Goal: Check status: Check status

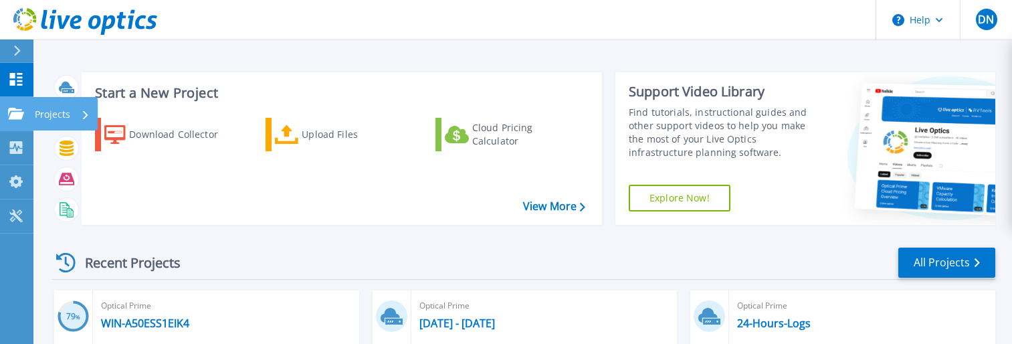
click at [21, 116] on icon at bounding box center [16, 113] width 16 height 11
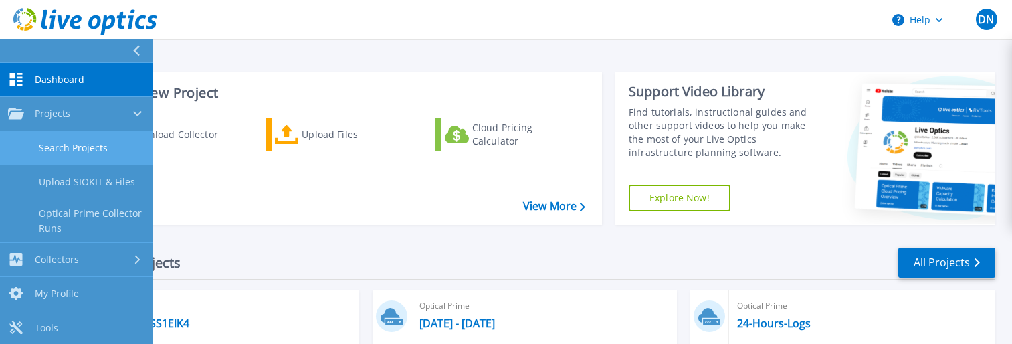
click at [67, 140] on link "Search Projects" at bounding box center [76, 148] width 152 height 34
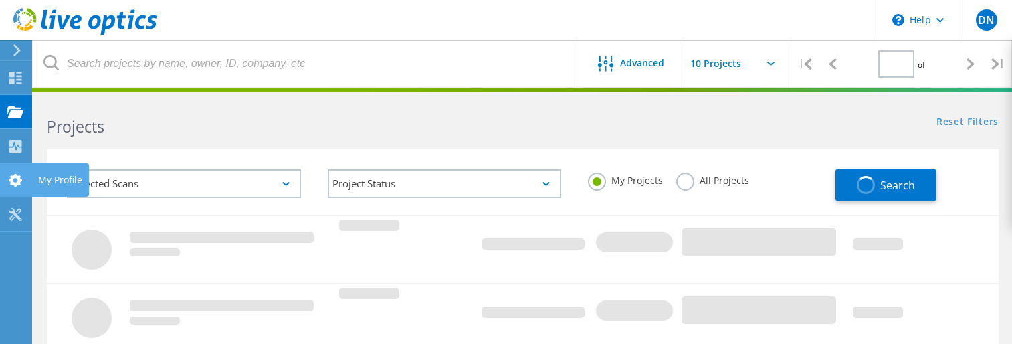
type input "1"
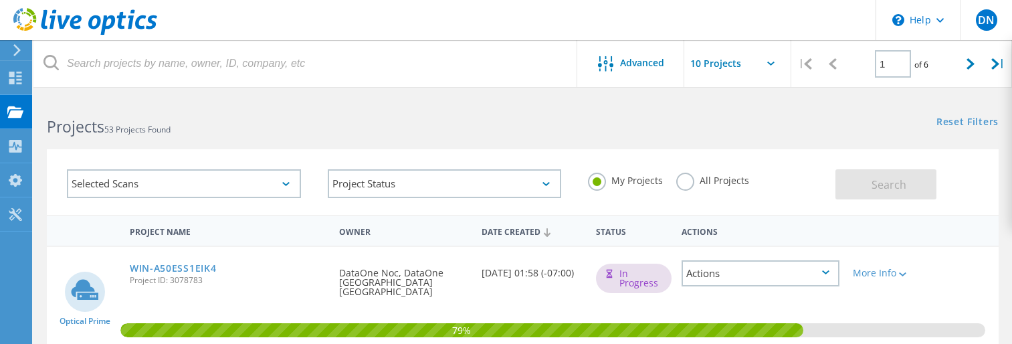
scroll to position [134, 0]
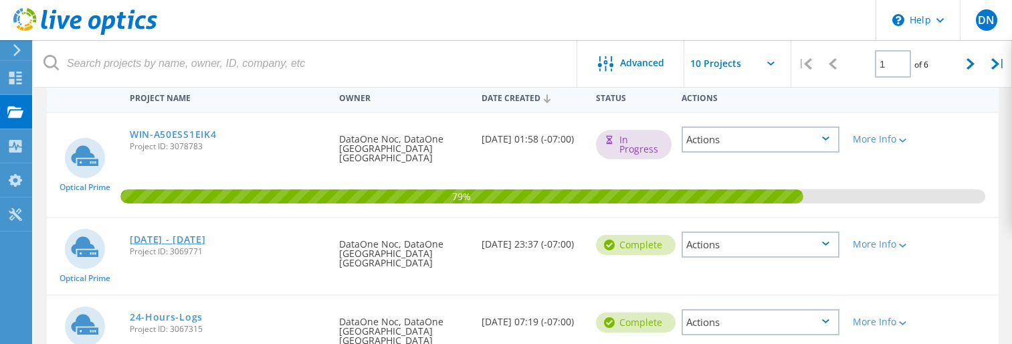
click at [148, 235] on link "[DATE] - [DATE]" at bounding box center [168, 239] width 76 height 9
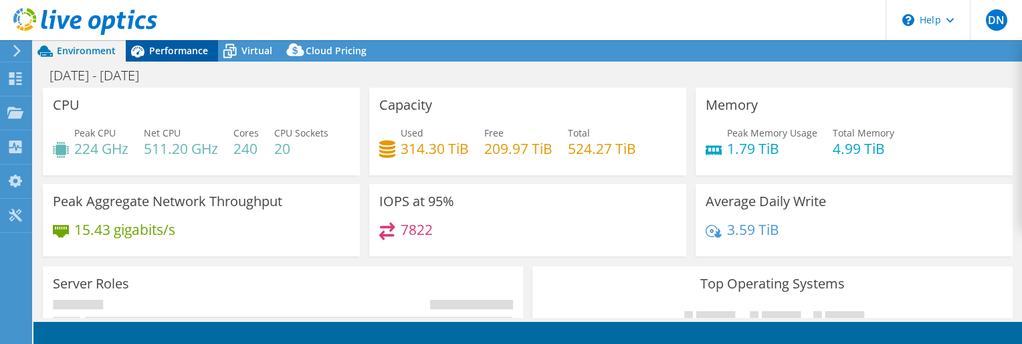
click at [158, 57] on div "Performance" at bounding box center [172, 50] width 92 height 21
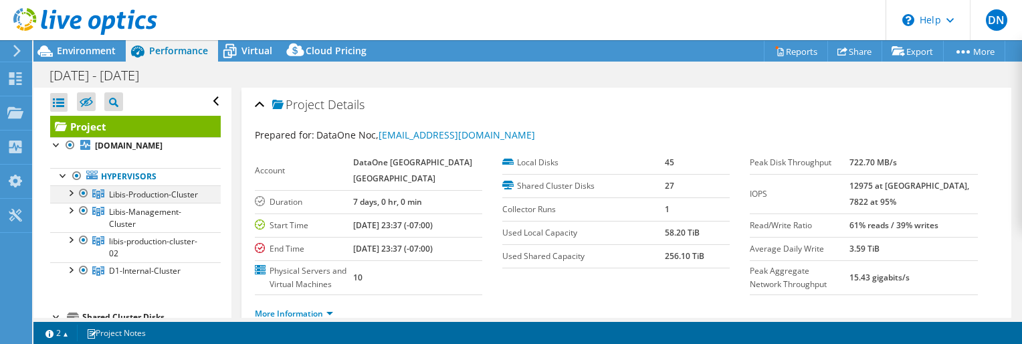
select select "USD"
click at [98, 199] on icon at bounding box center [98, 193] width 12 height 9
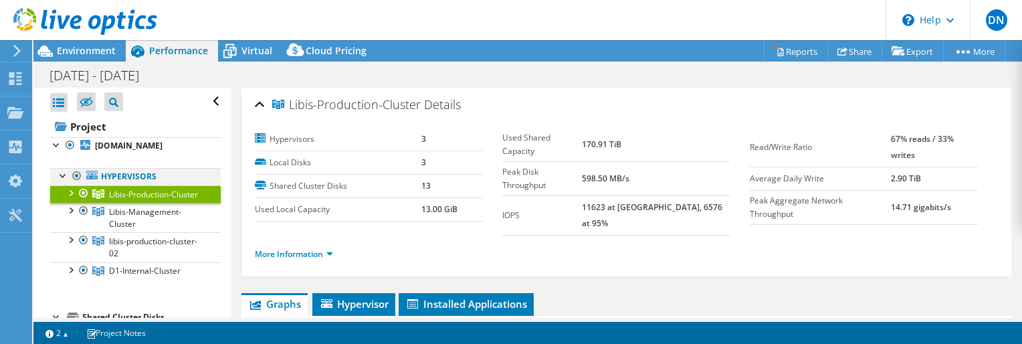
click at [80, 184] on div at bounding box center [76, 176] width 13 height 16
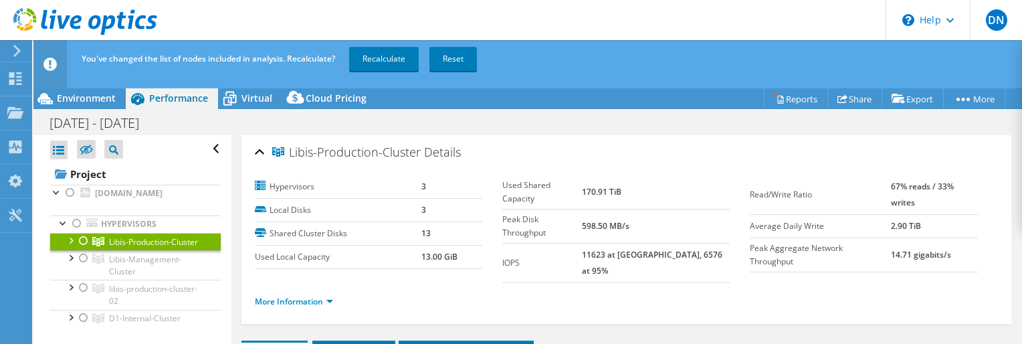
click at [72, 246] on div at bounding box center [70, 239] width 13 height 13
click at [86, 249] on div at bounding box center [83, 241] width 13 height 16
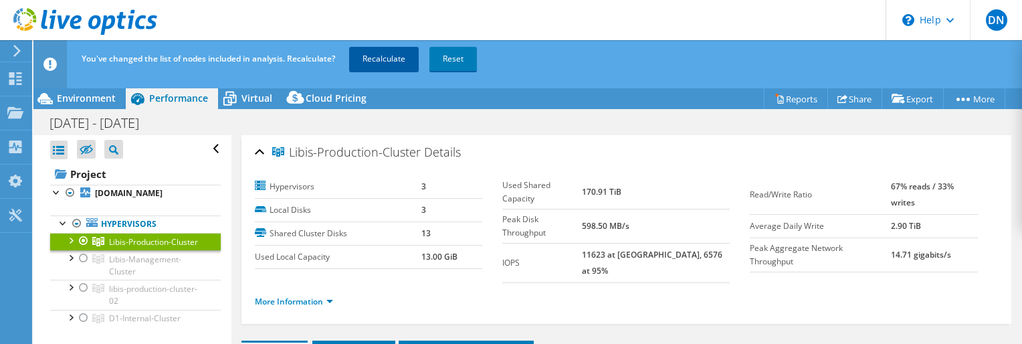
click at [372, 58] on link "Recalculate" at bounding box center [384, 59] width 70 height 24
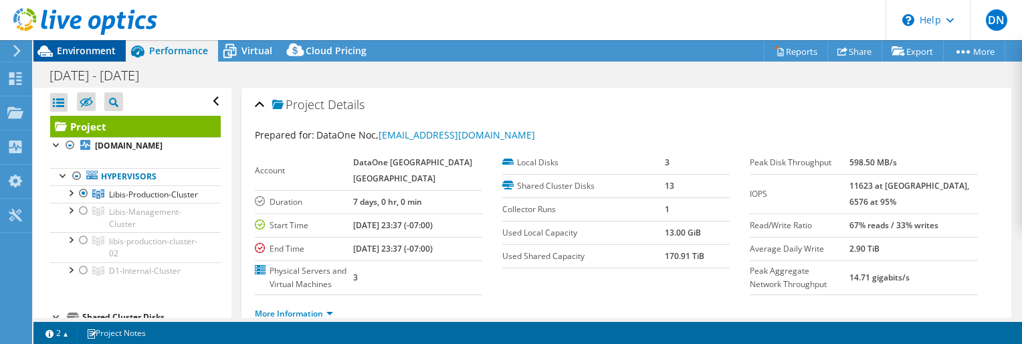
click at [100, 54] on span "Environment" at bounding box center [86, 50] width 59 height 13
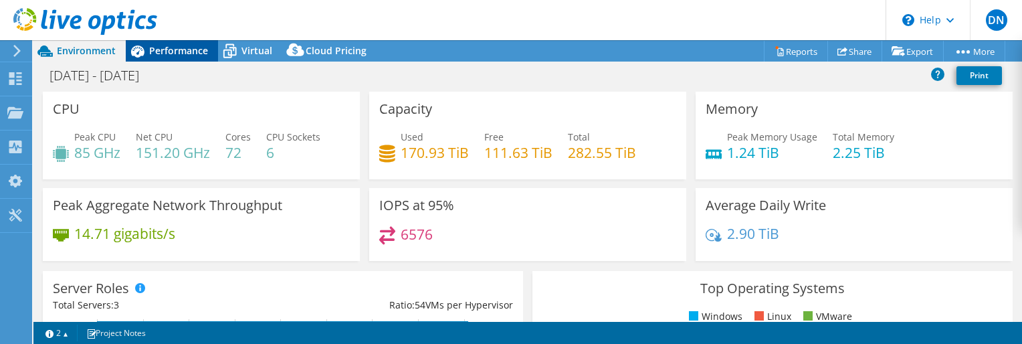
click at [173, 54] on span "Performance" at bounding box center [178, 50] width 59 height 13
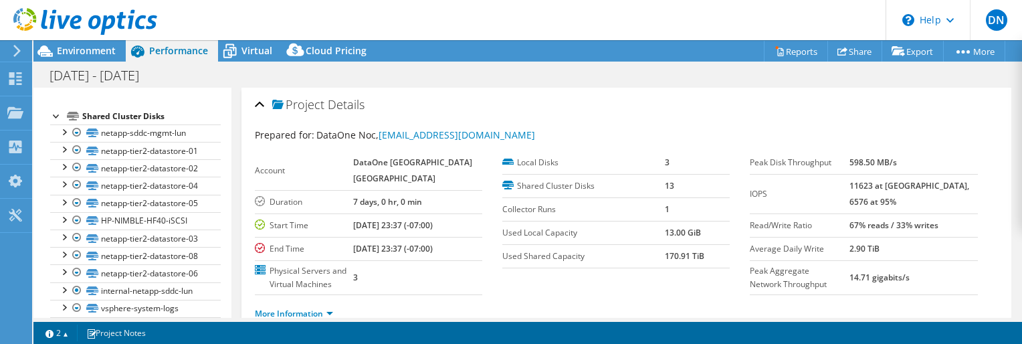
scroll to position [401, 0]
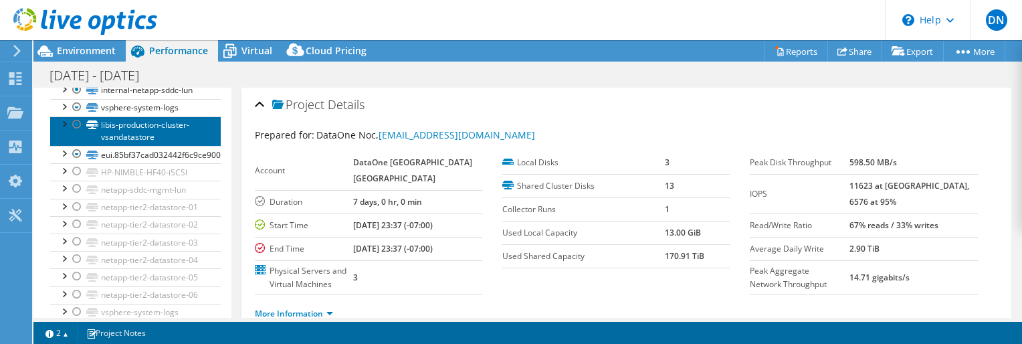
click at [150, 146] on link "libis-production-cluster-vsandatastore" at bounding box center [135, 130] width 171 height 29
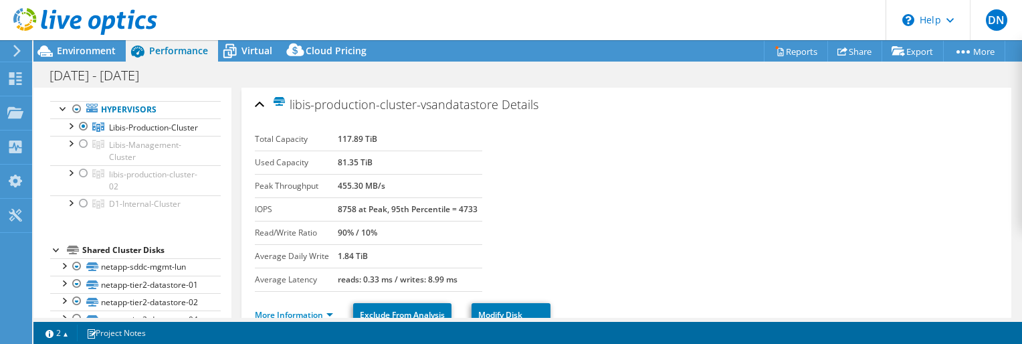
scroll to position [0, 0]
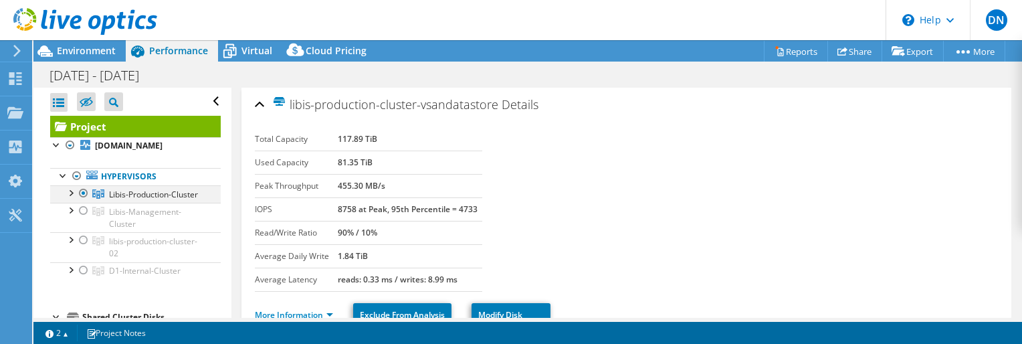
click at [84, 201] on div at bounding box center [83, 193] width 13 height 16
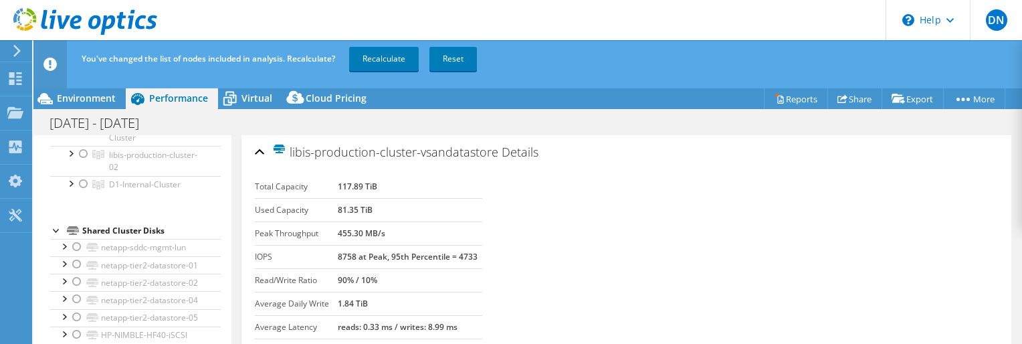
scroll to position [67, 0]
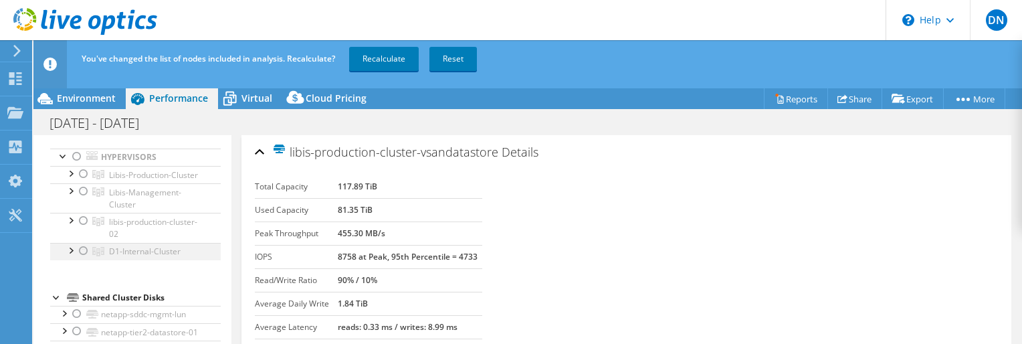
click at [84, 259] on div at bounding box center [83, 251] width 13 height 16
click at [362, 57] on link "Recalculate" at bounding box center [384, 59] width 70 height 24
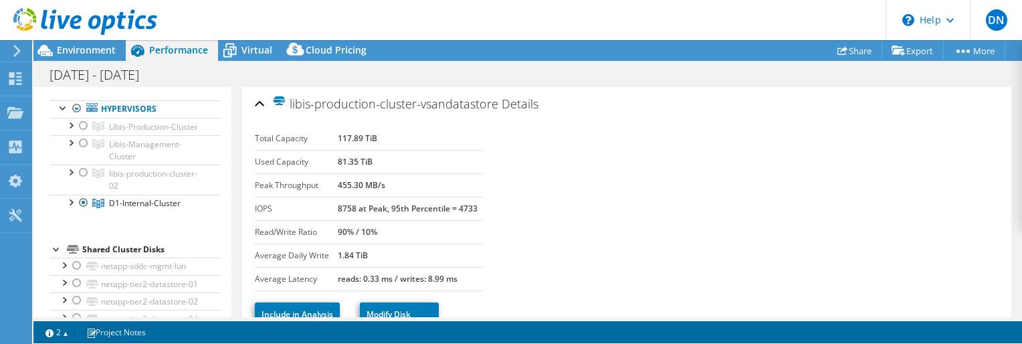
click at [94, 54] on span "Environment" at bounding box center [86, 49] width 59 height 13
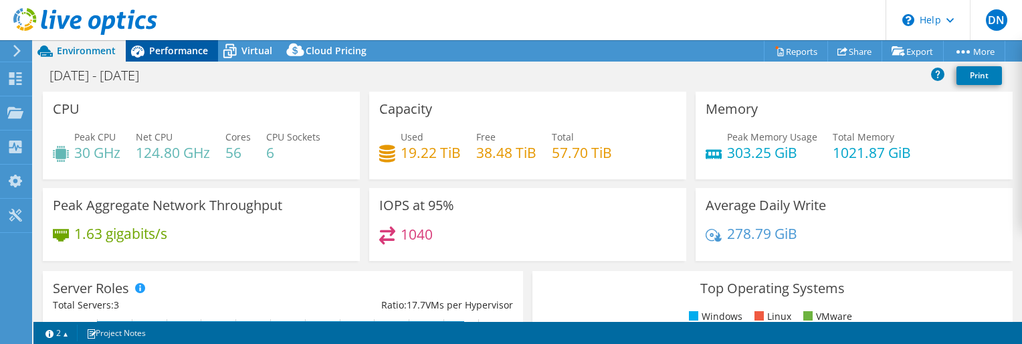
click at [175, 51] on span "Performance" at bounding box center [178, 50] width 59 height 13
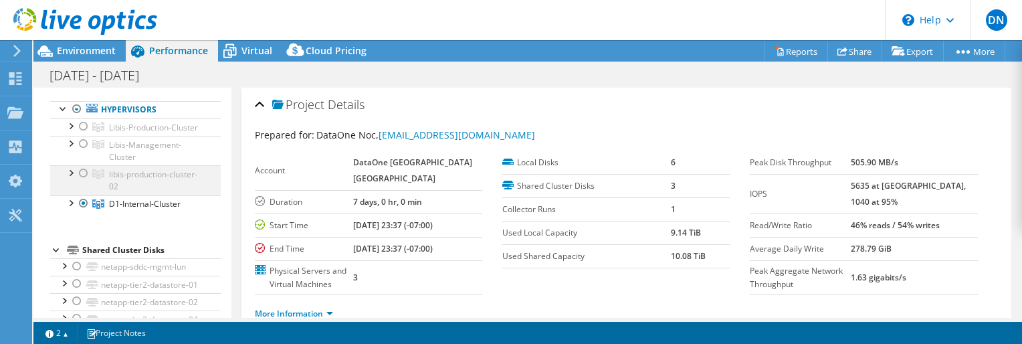
click at [72, 179] on div at bounding box center [70, 171] width 13 height 13
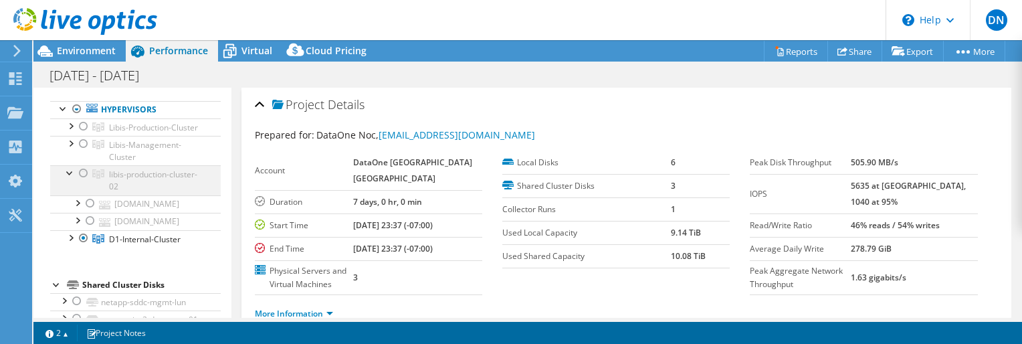
click at [72, 179] on div at bounding box center [70, 171] width 13 height 13
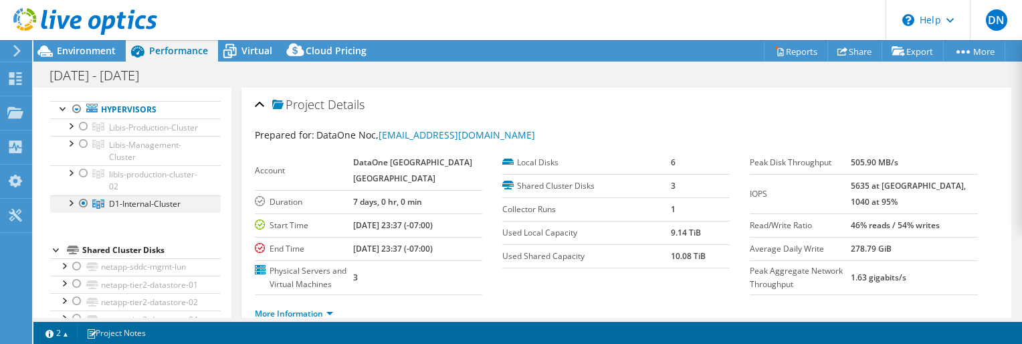
click at [81, 211] on div at bounding box center [83, 203] width 13 height 16
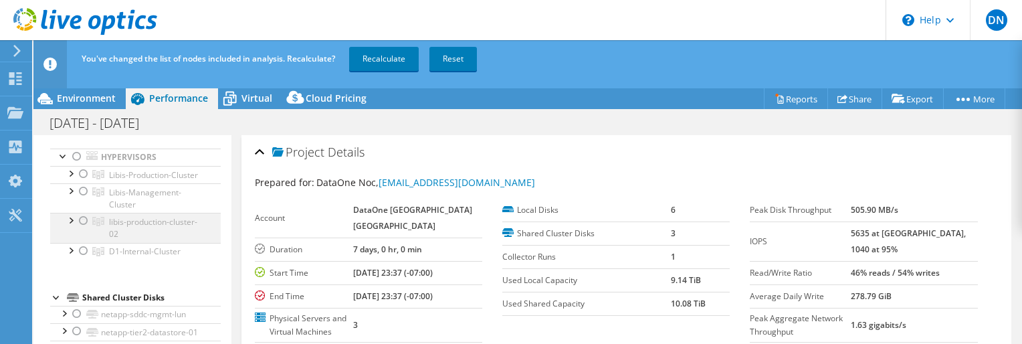
click at [80, 229] on div at bounding box center [83, 221] width 13 height 16
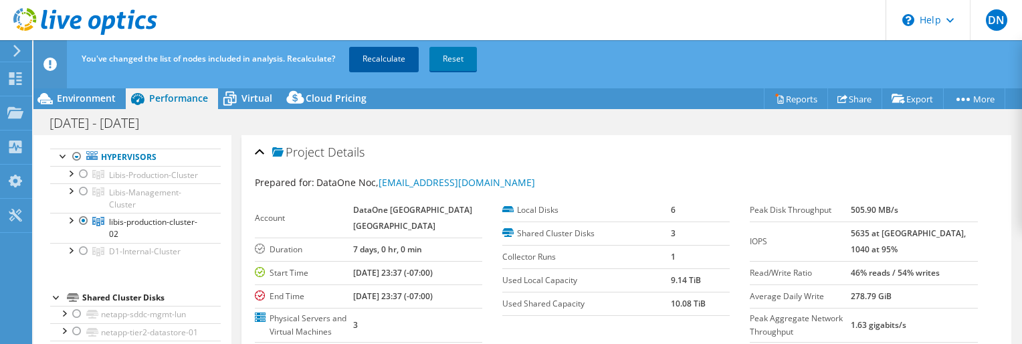
click at [391, 51] on link "Recalculate" at bounding box center [384, 59] width 70 height 24
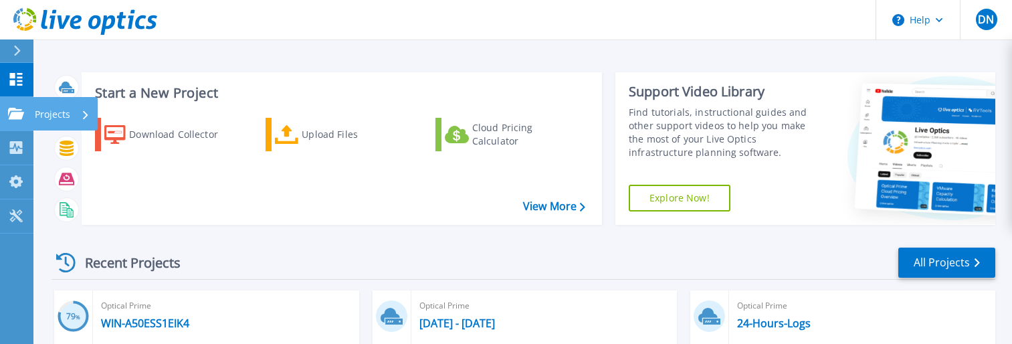
click at [16, 119] on icon at bounding box center [16, 113] width 16 height 11
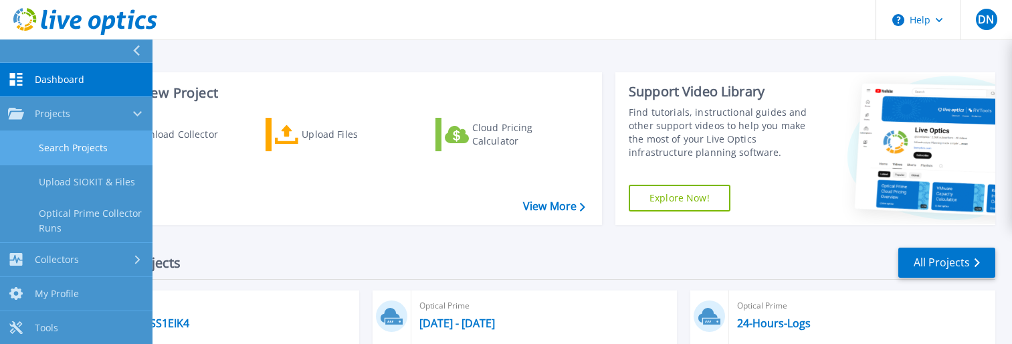
click at [80, 150] on link "Search Projects" at bounding box center [76, 148] width 152 height 34
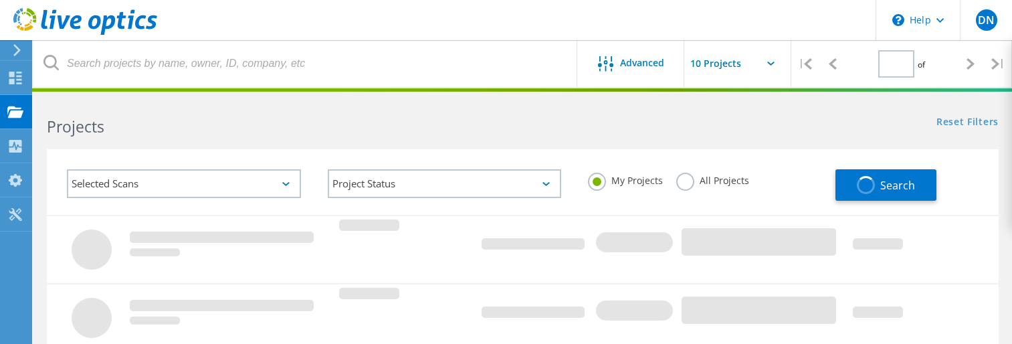
type input "1"
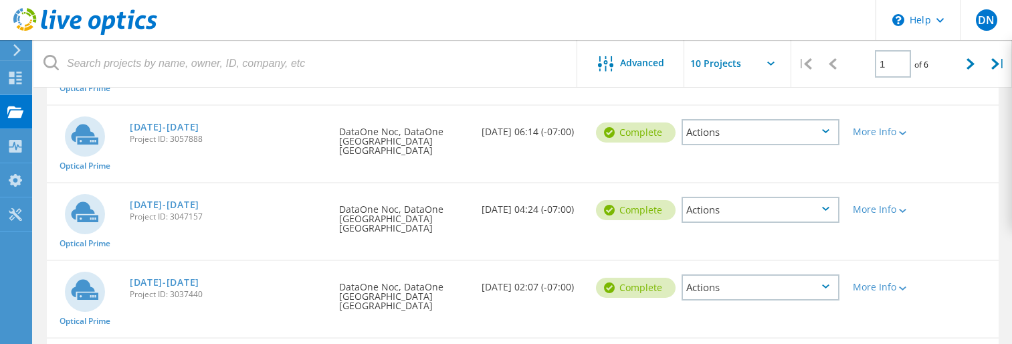
scroll to position [134, 0]
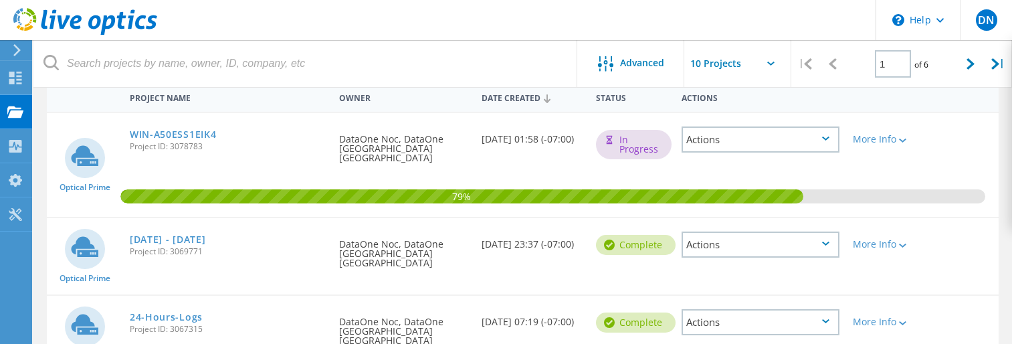
click at [206, 237] on div "Sept 25 - Oct 02 2025 Project ID: 3069771" at bounding box center [227, 243] width 209 height 51
click at [206, 235] on link "[DATE] - [DATE]" at bounding box center [168, 239] width 76 height 9
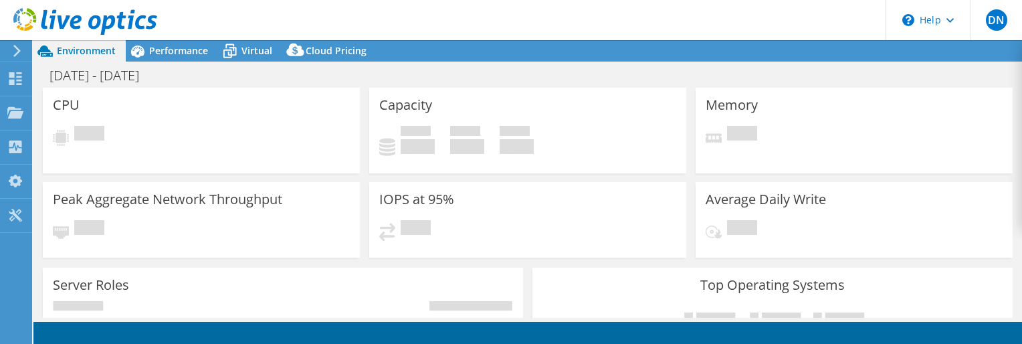
select select "USD"
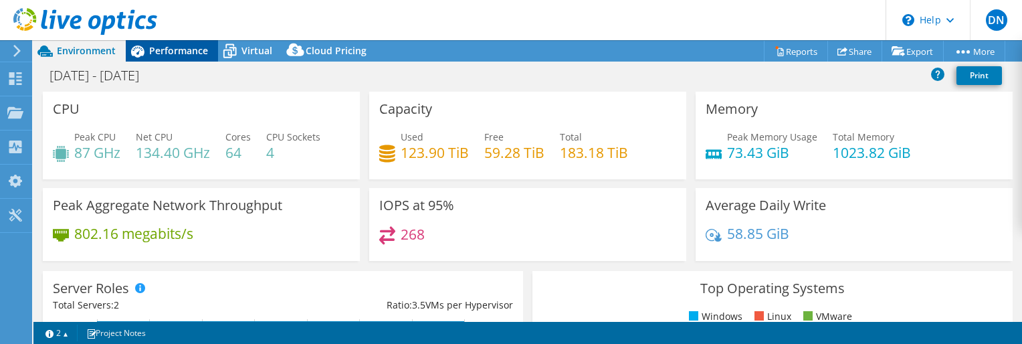
click at [181, 48] on span "Performance" at bounding box center [178, 50] width 59 height 13
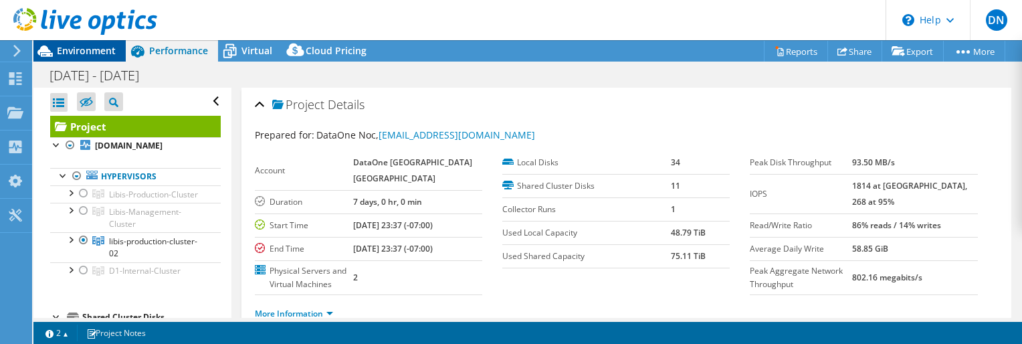
click at [70, 58] on div "Environment" at bounding box center [79, 50] width 92 height 21
